Goal: Task Accomplishment & Management: Complete application form

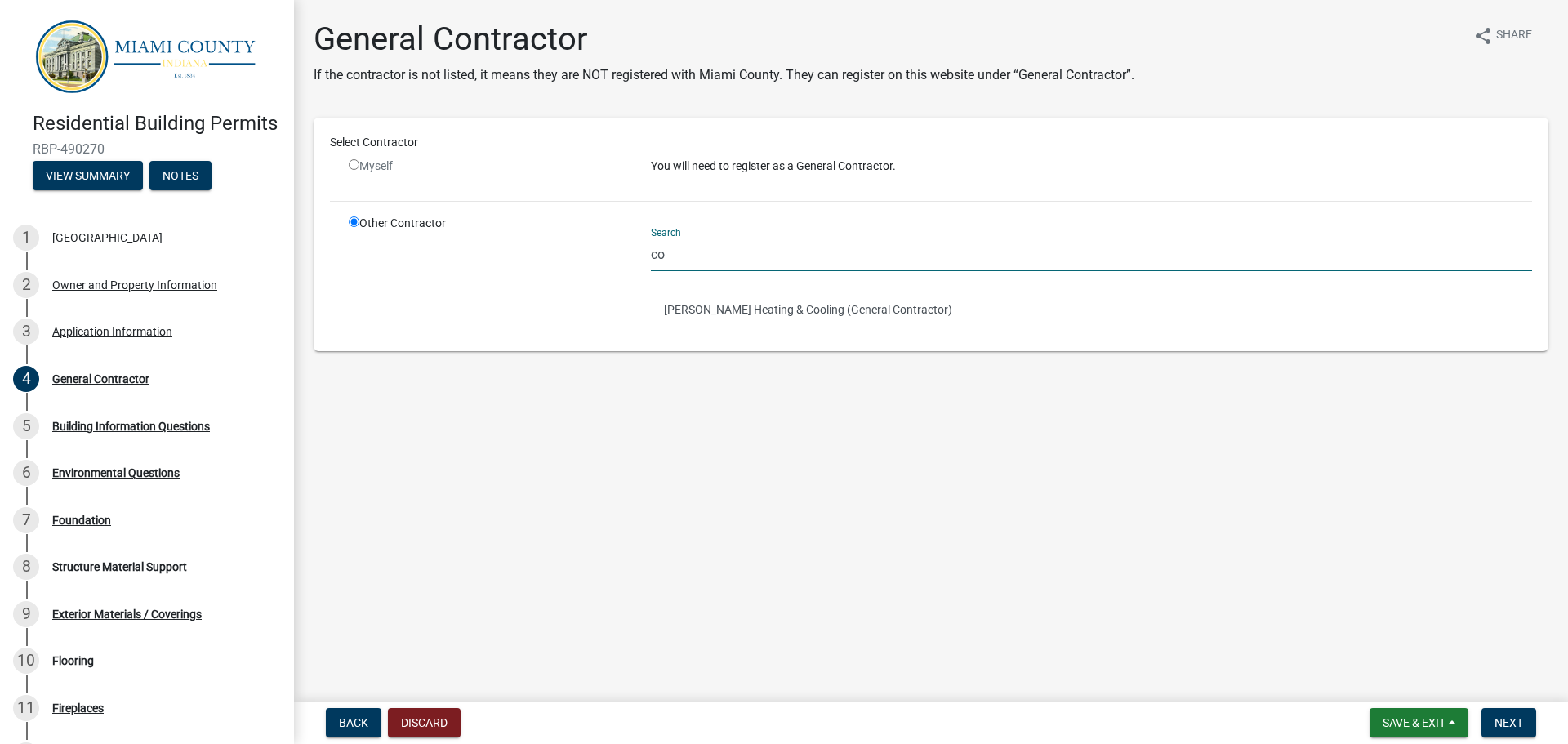
type input "c"
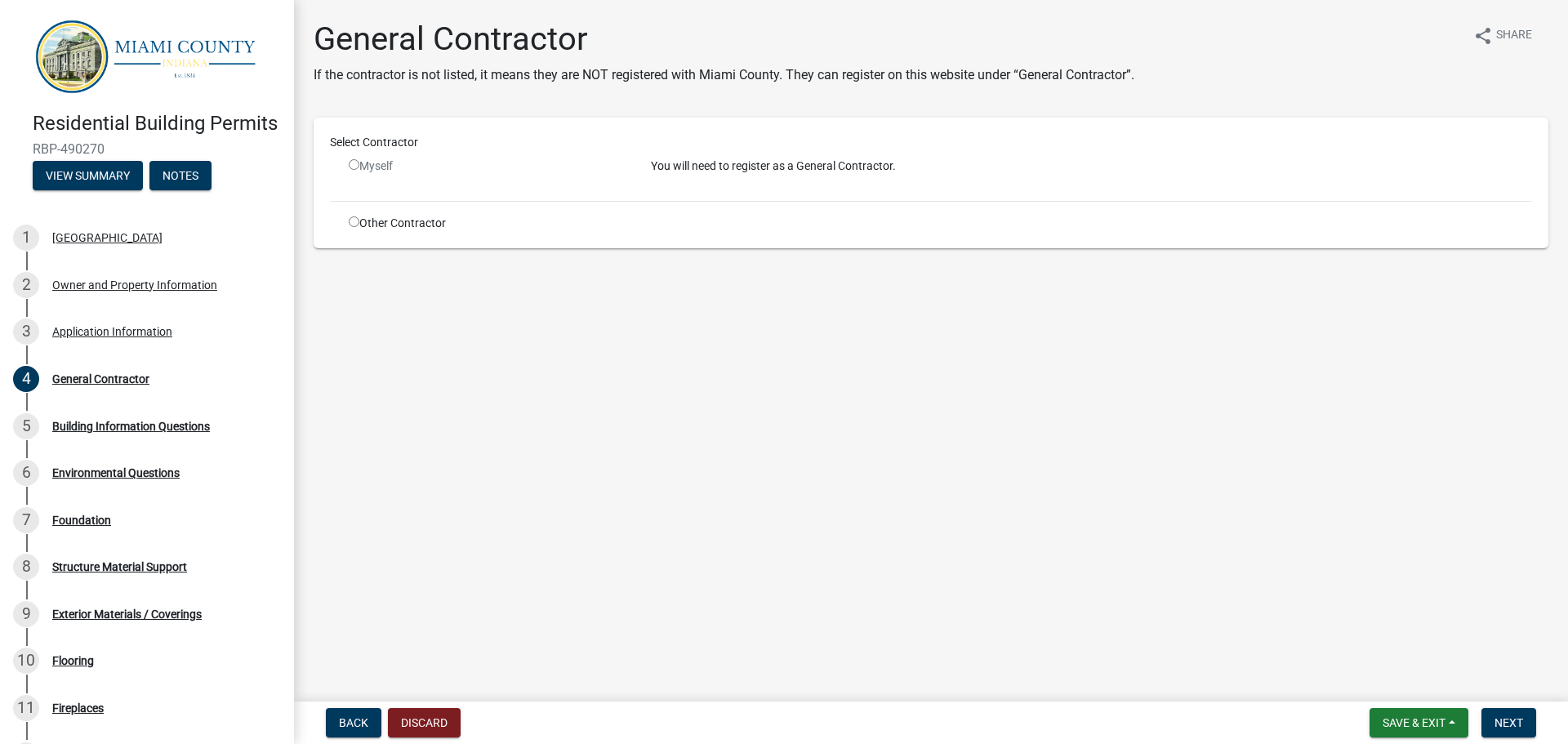
click at [351, 222] on input "radio" at bounding box center [354, 221] width 11 height 11
radio input "true"
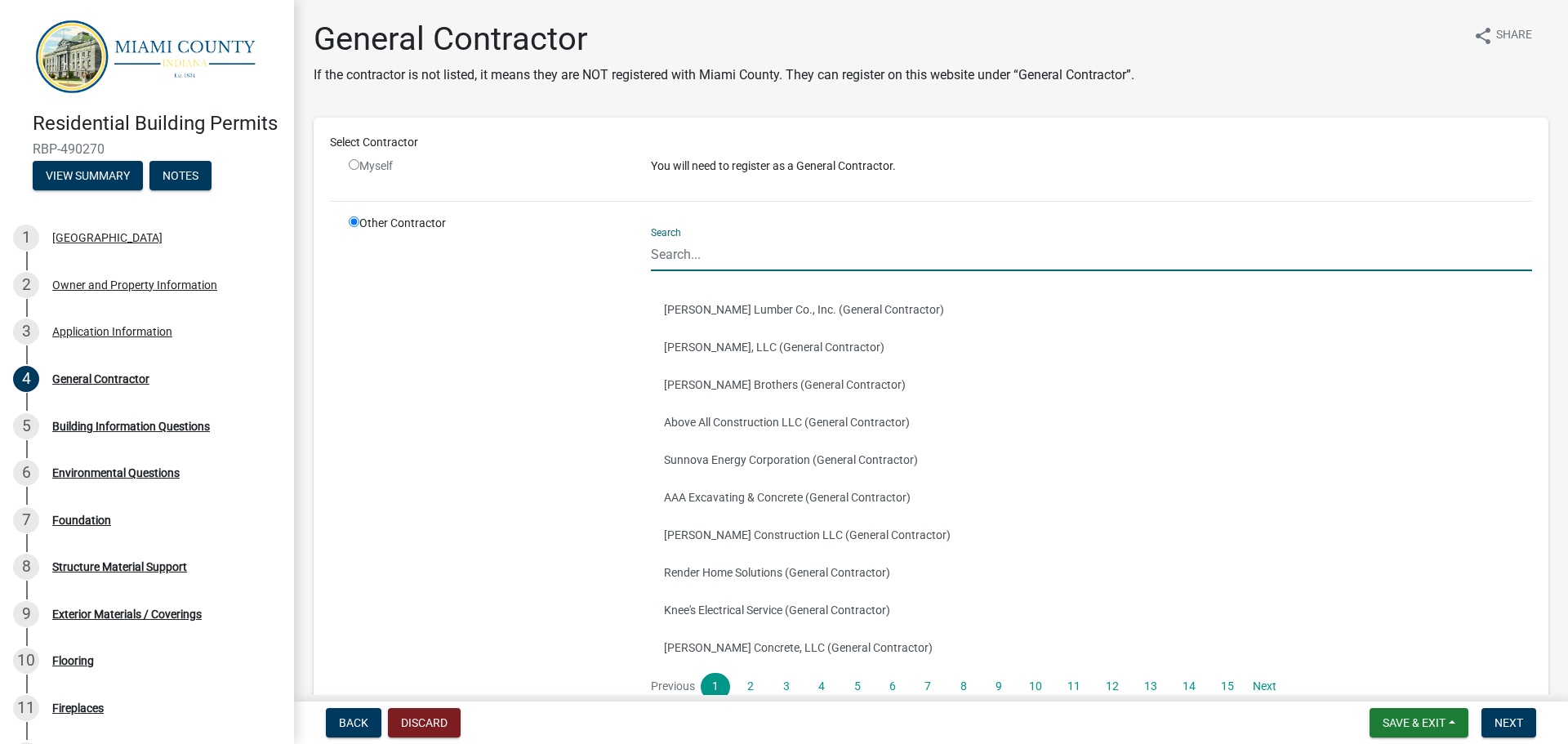
click at [698, 253] on input "Search" at bounding box center [1092, 255] width 881 height 33
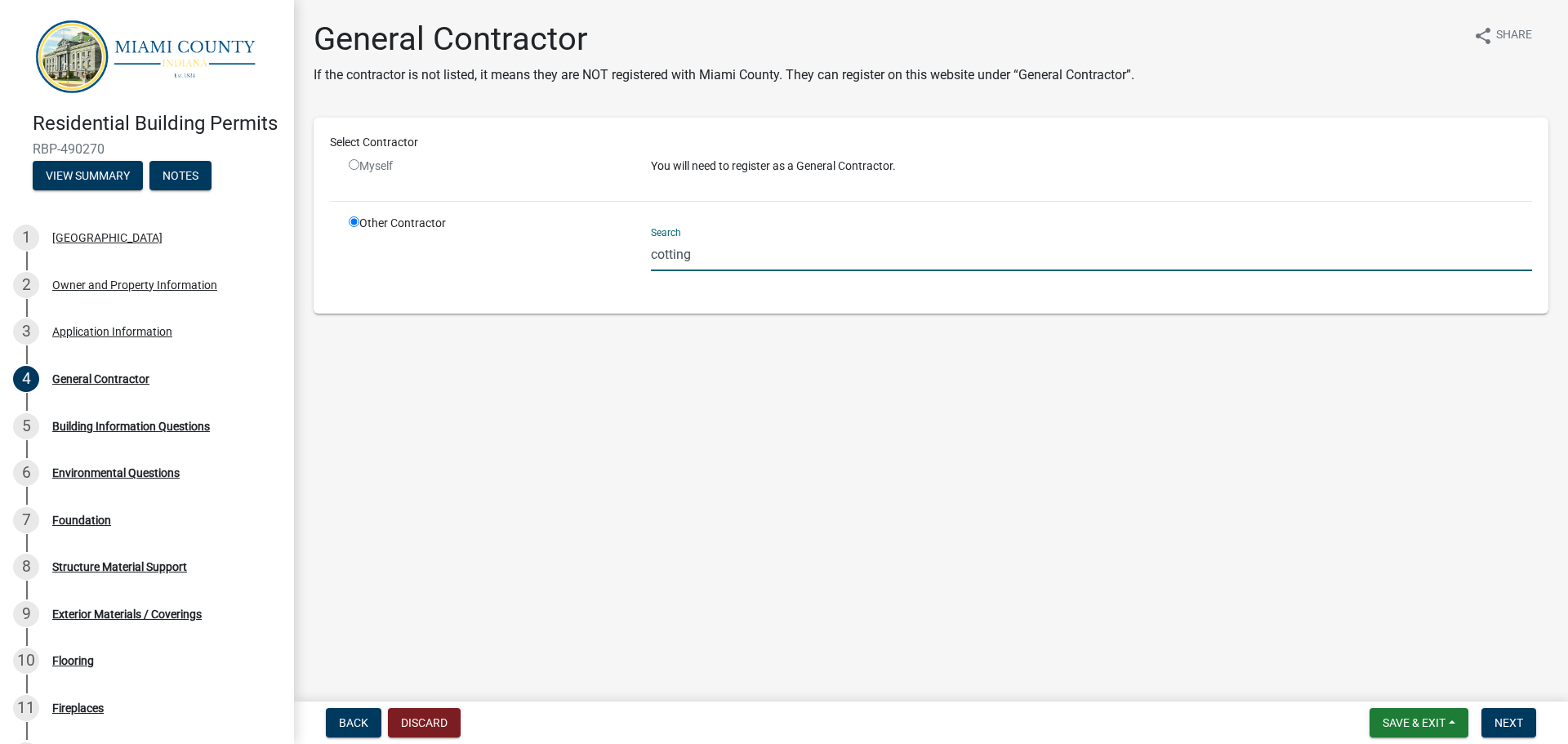
type input "cotting"
